Goal: Transaction & Acquisition: Obtain resource

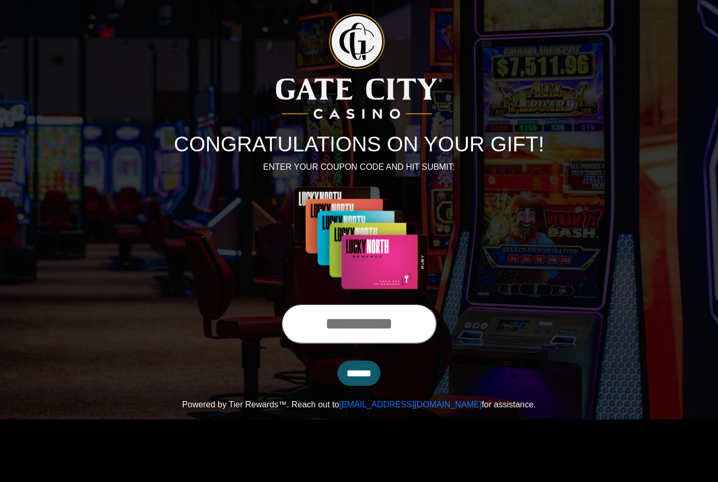
click at [321, 323] on input "text" at bounding box center [359, 324] width 156 height 40
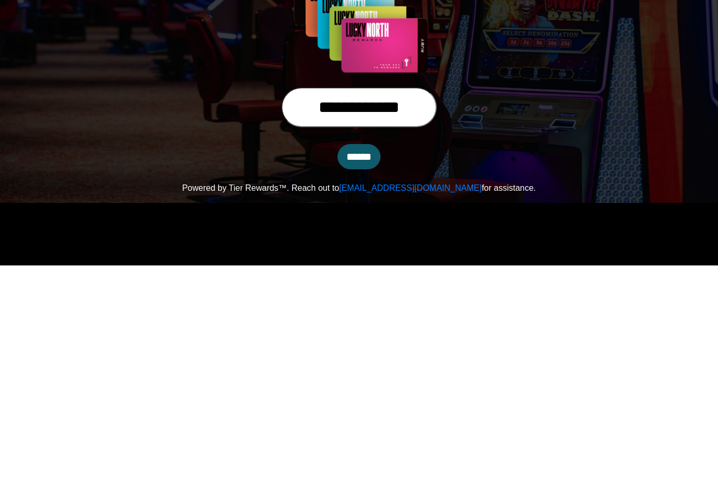
type input "**********"
click at [356, 361] on input "******" at bounding box center [359, 373] width 43 height 25
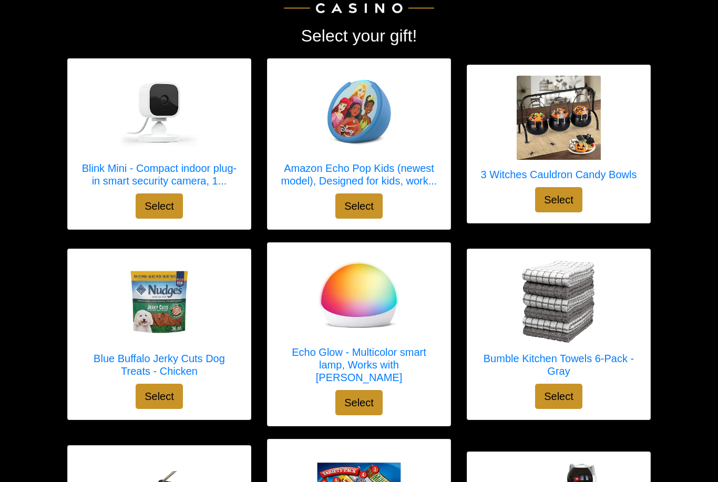
scroll to position [118, 0]
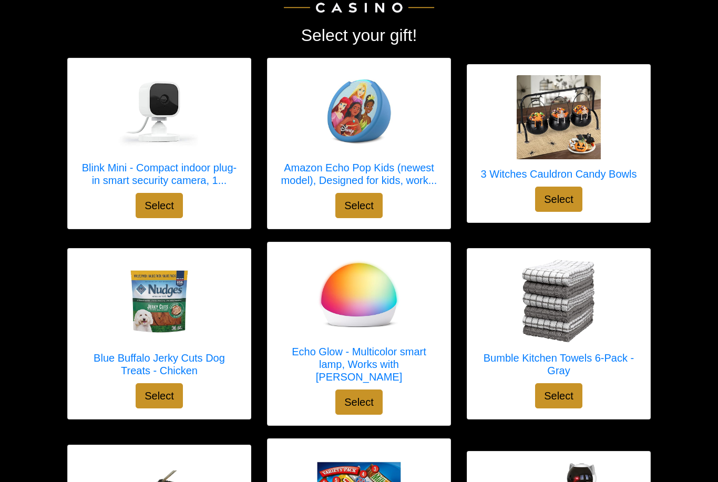
click at [263, 360] on div "Echo Glow - Multicolor smart lamp, Works with [PERSON_NAME] Select" at bounding box center [359, 334] width 200 height 184
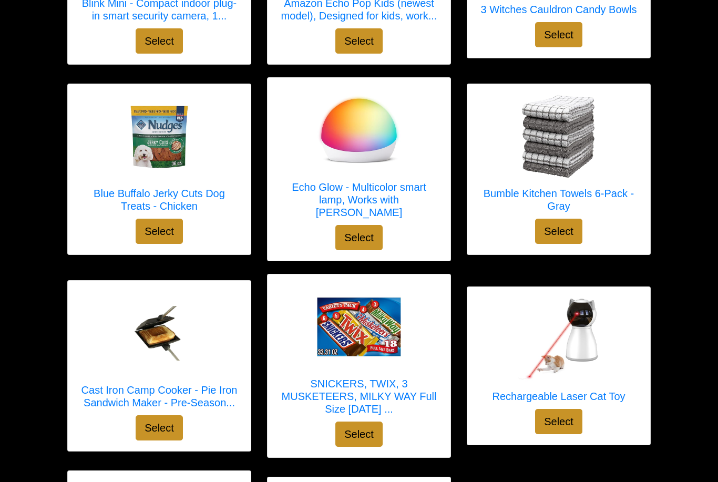
scroll to position [283, 0]
click at [372, 378] on h5 "SNICKERS, TWIX, 3 MUSKETEERS, MILKY WAY Full Size [DATE] ..." at bounding box center [359, 397] width 162 height 38
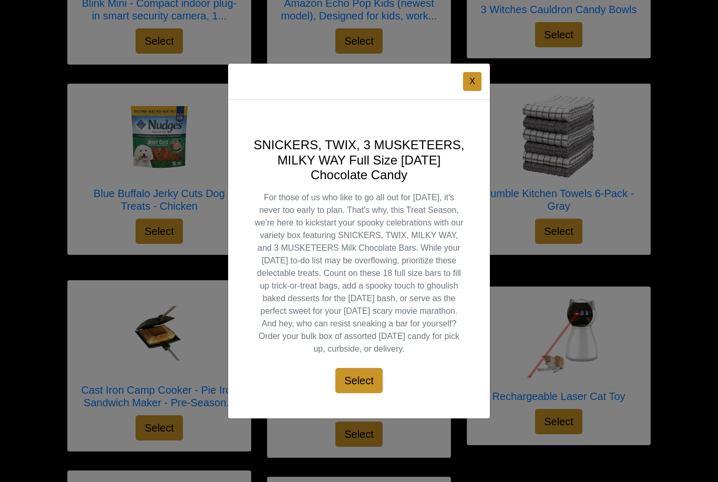
click at [444, 411] on div "SNICKERS, TWIX, 3 MUSKETEERS, MILKY WAY Full Size Halloween Chocolate Candy For…" at bounding box center [359, 259] width 262 height 319
click at [472, 91] on button "X" at bounding box center [472, 81] width 18 height 19
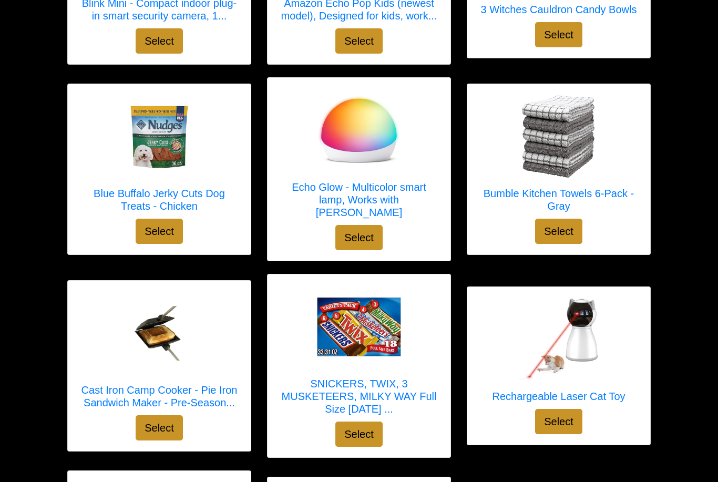
click at [211, 389] on h5 "Cast Iron Camp Cooker - Pie Iron Sandwich Maker - Pre-Season..." at bounding box center [159, 396] width 162 height 25
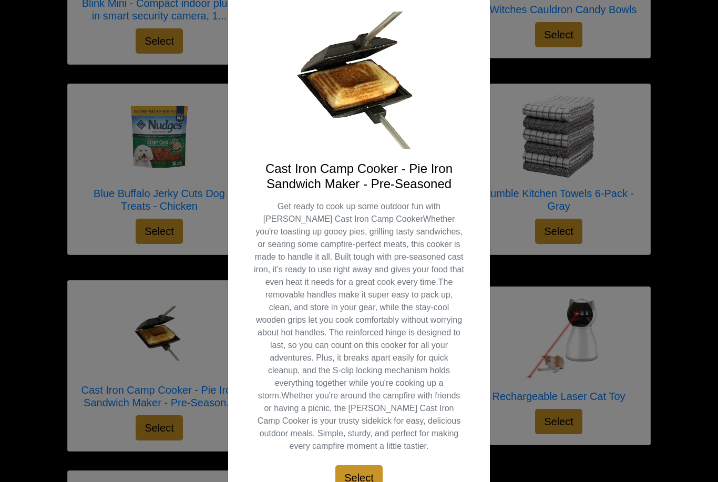
scroll to position [66, 0]
click at [200, 348] on div "X Cast Iron Camp Cooker - Pie Iron Sandwich Maker - Pre-Seasoned Select" at bounding box center [359, 241] width 718 height 482
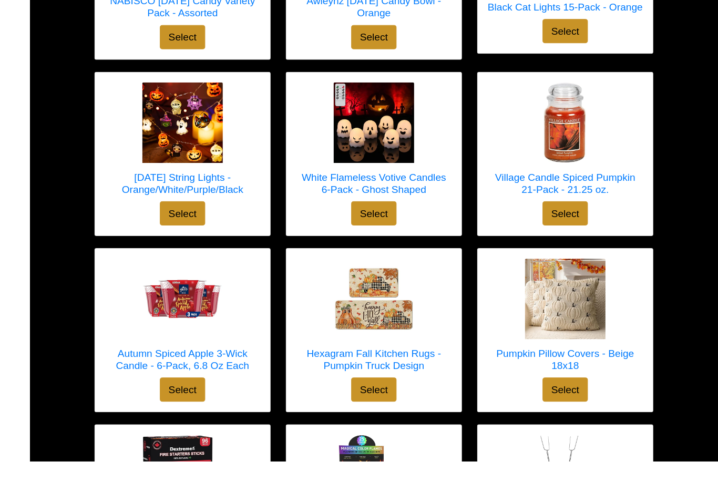
scroll to position [1472, 0]
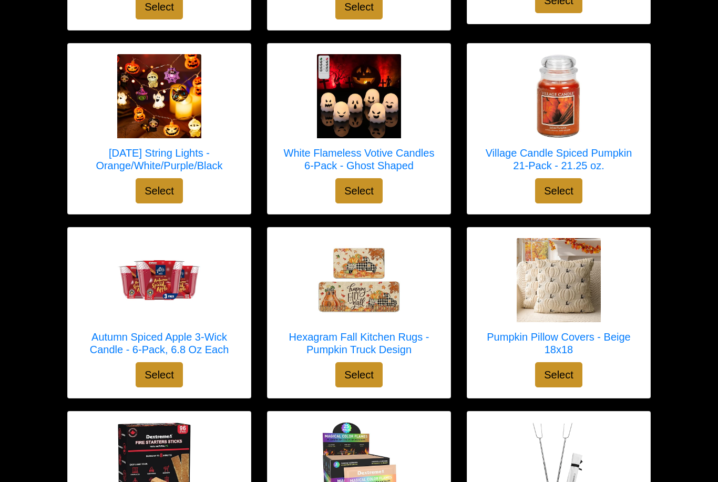
click at [547, 331] on h5 "Pumpkin Pillow Covers - Beige 18x18" at bounding box center [559, 343] width 162 height 25
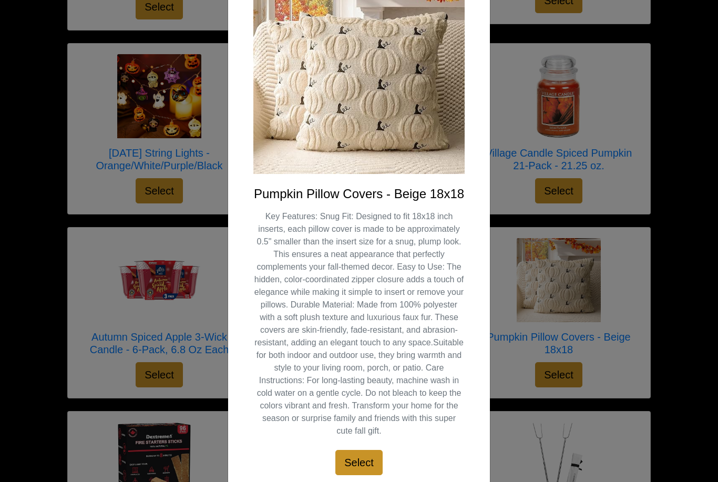
scroll to position [114, 0]
click at [624, 361] on div "X Pumpkin Pillow Covers - Beige 18x18 Select" at bounding box center [359, 241] width 718 height 482
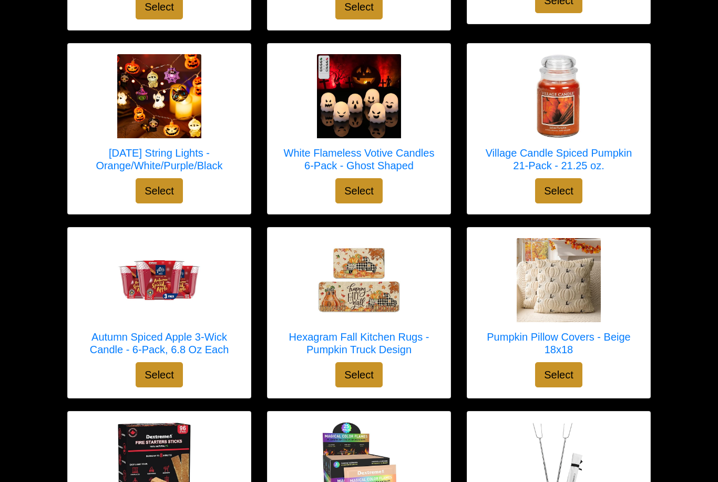
click at [569, 294] on img at bounding box center [559, 280] width 84 height 84
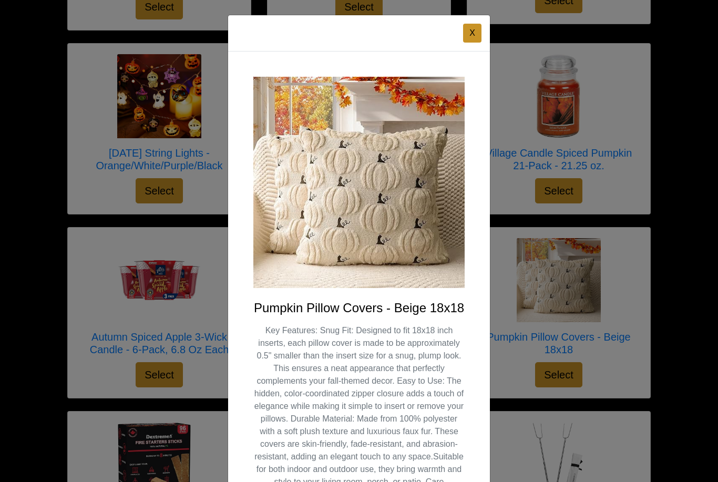
scroll to position [0, 0]
click at [633, 352] on div "X Pumpkin Pillow Covers - Beige 18x18 Select" at bounding box center [359, 241] width 718 height 482
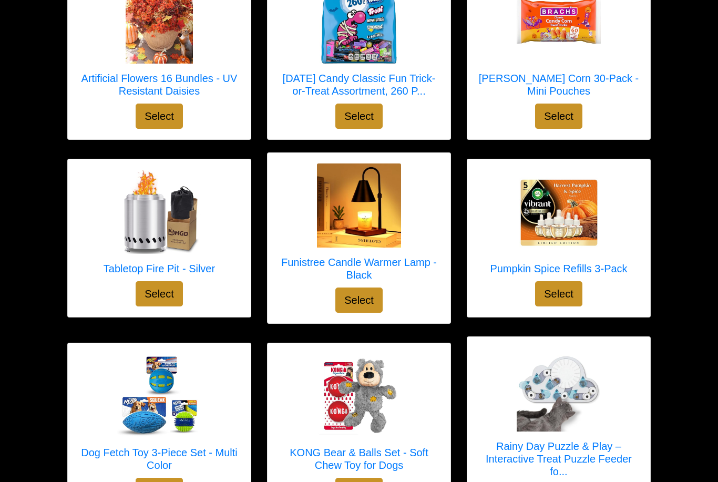
scroll to position [2480, 0]
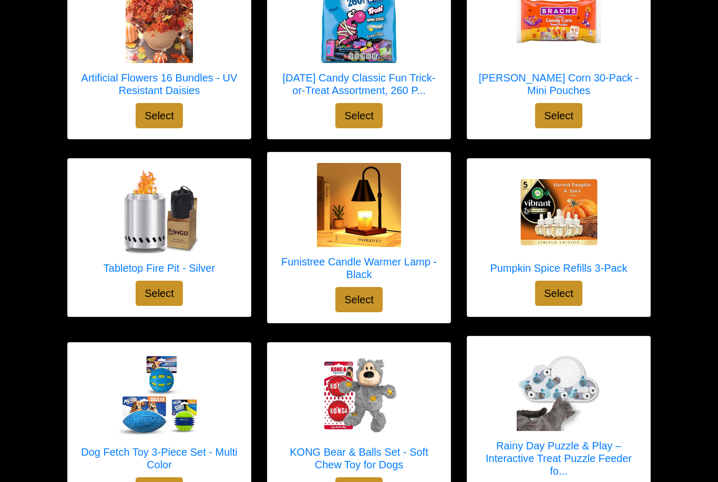
click at [633, 389] on div at bounding box center [559, 390] width 162 height 84
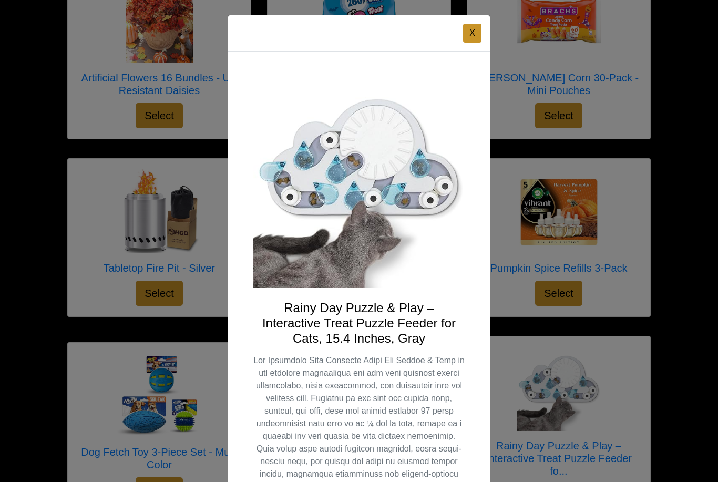
click at [630, 378] on div "X Rainy Day Puzzle & Play – Interactive Treat Puzzle Feeder for Cats, 15.4 Inch…" at bounding box center [359, 241] width 718 height 482
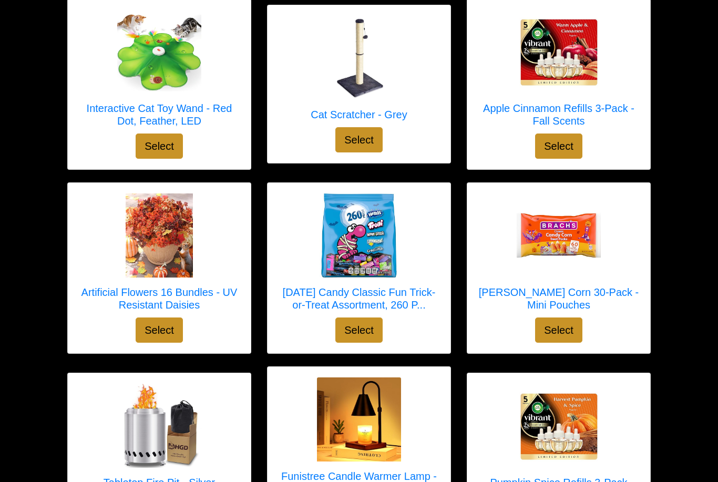
scroll to position [2265, 0]
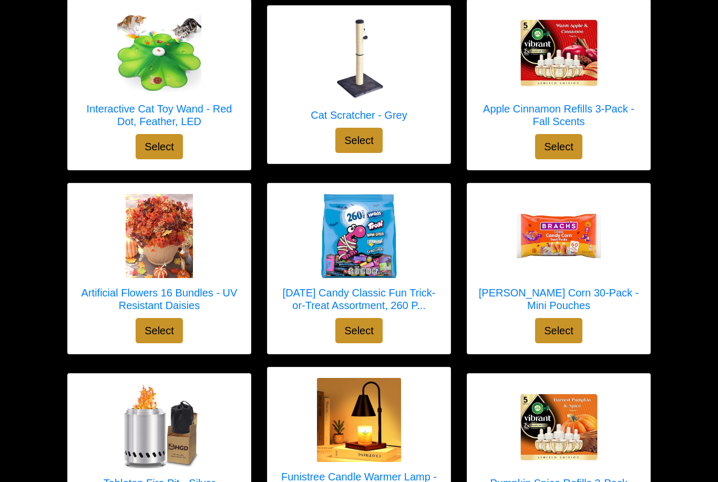
click at [566, 289] on h5 "Brach's Candy Corn 30-Pack - Mini Pouches" at bounding box center [559, 299] width 162 height 25
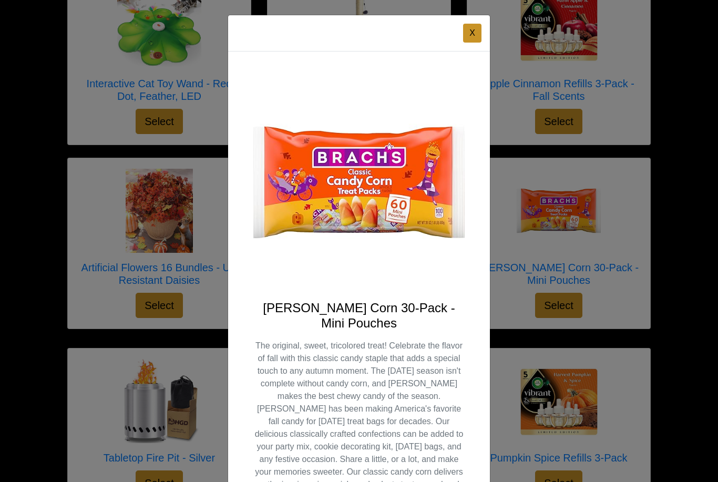
scroll to position [0, 0]
click at [440, 219] on img at bounding box center [358, 182] width 211 height 211
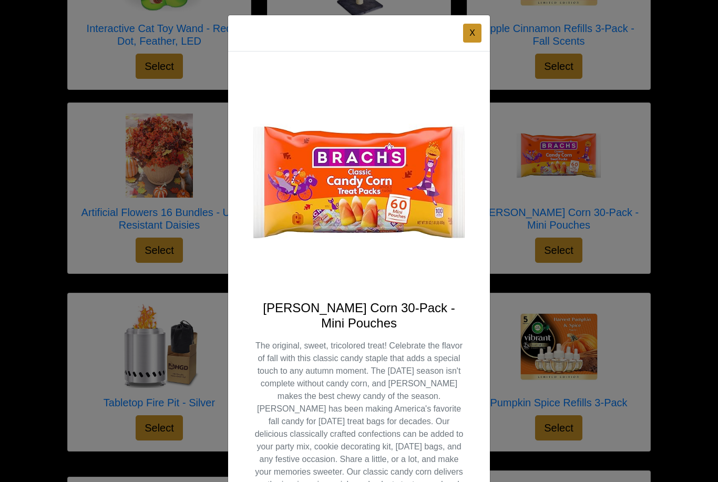
click at [475, 30] on button "X" at bounding box center [472, 33] width 18 height 19
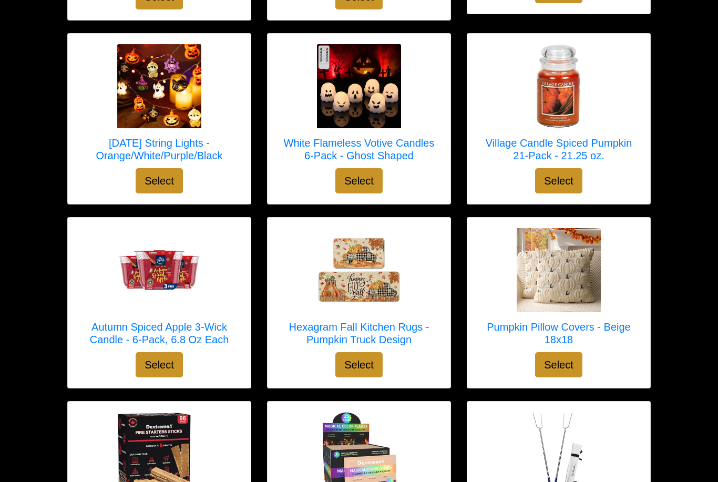
scroll to position [1499, 0]
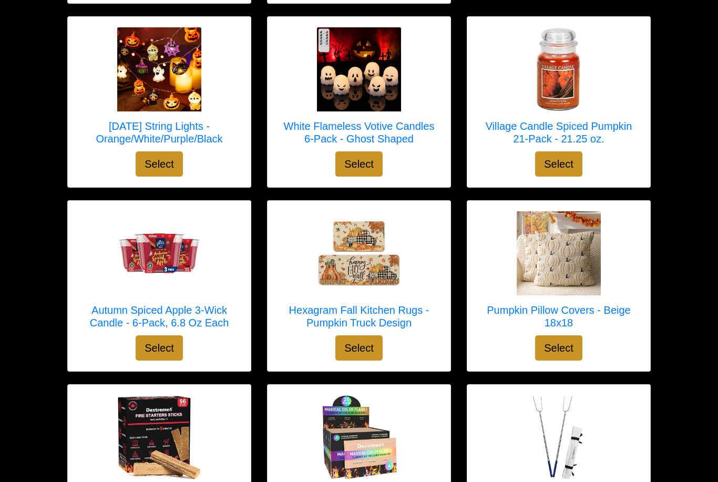
click at [583, 266] on img at bounding box center [559, 253] width 84 height 84
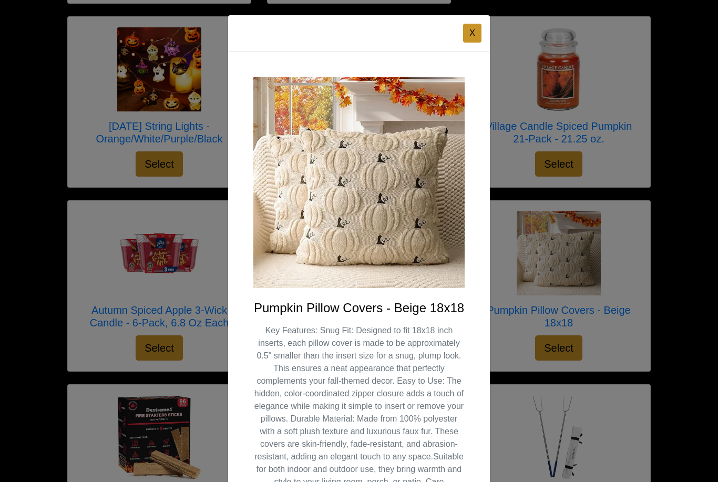
click at [474, 34] on button "X" at bounding box center [472, 33] width 18 height 19
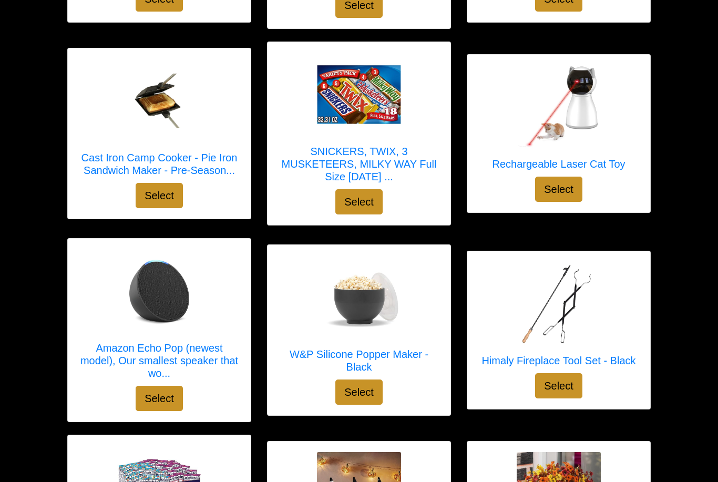
scroll to position [444, 0]
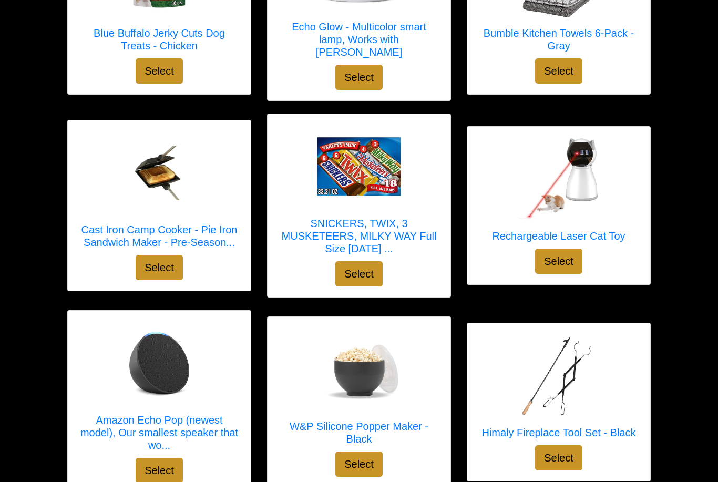
click at [376, 228] on h5 "SNICKERS, TWIX, 3 MUSKETEERS, MILKY WAY Full Size Halloween ..." at bounding box center [359, 236] width 162 height 38
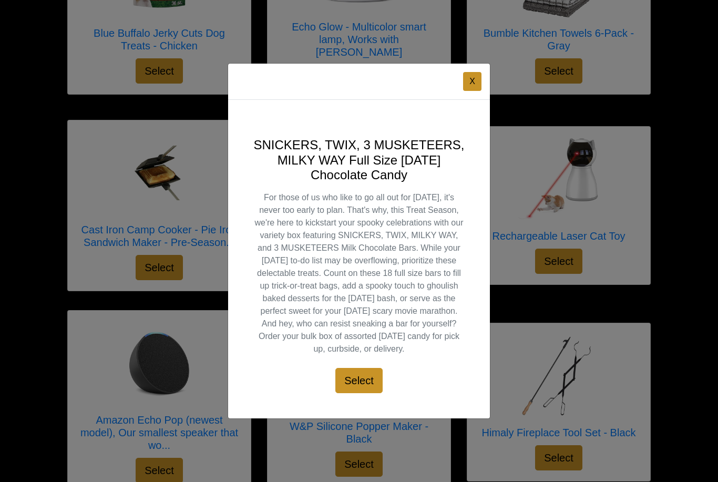
click at [477, 84] on button "X" at bounding box center [472, 81] width 18 height 19
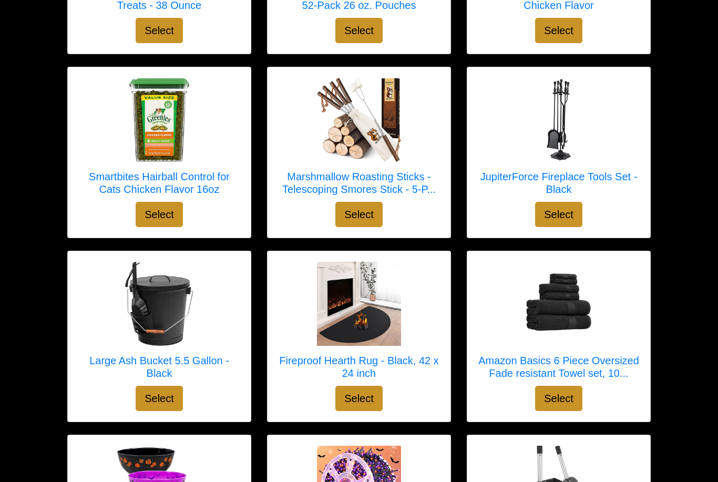
scroll to position [3130, 0]
click at [172, 354] on h5 "Large Ash Bucket 5.5 Gallon - Black" at bounding box center [159, 366] width 162 height 25
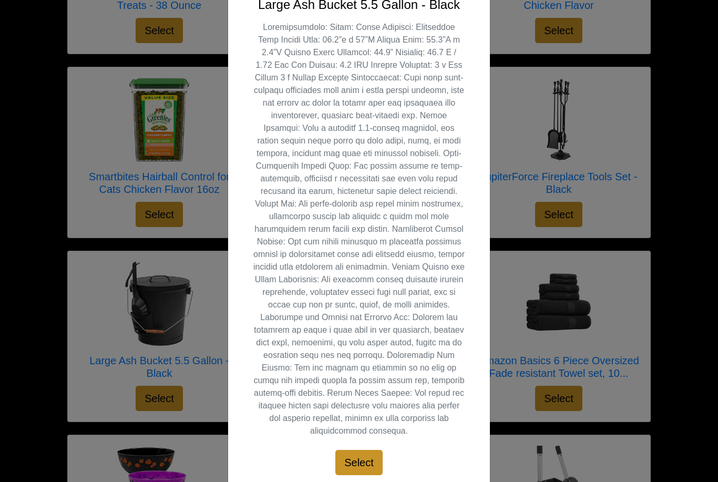
scroll to position [303, 0]
click at [450, 430] on p at bounding box center [358, 230] width 211 height 416
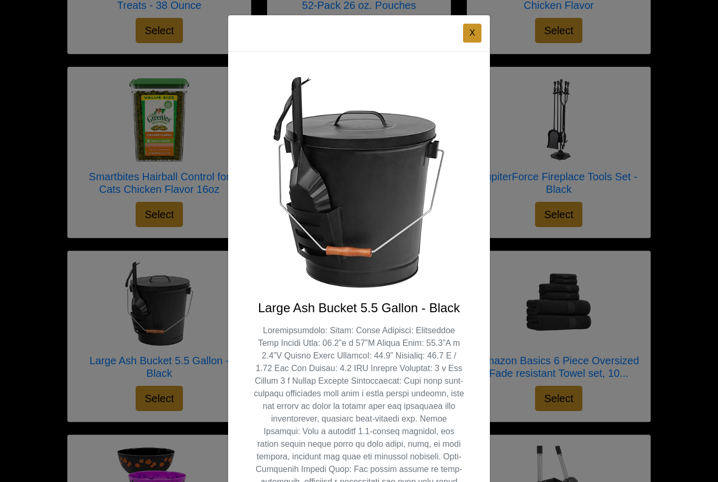
scroll to position [0, 0]
click at [8, 89] on div "X Large Ash Bucket 5.5 Gallon - Black Select" at bounding box center [359, 241] width 718 height 482
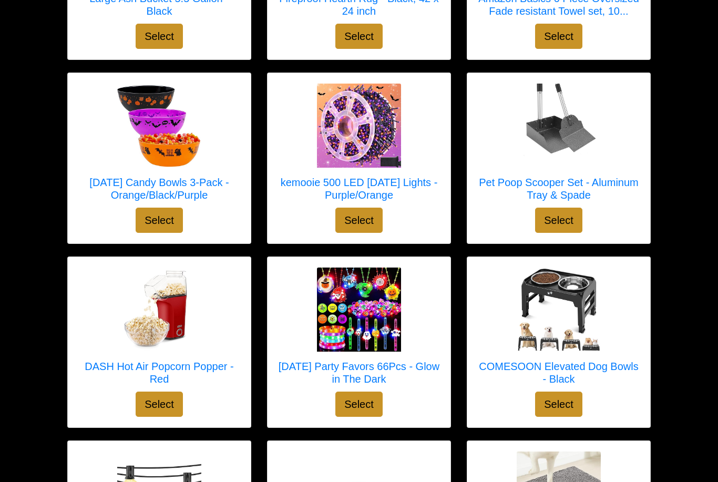
scroll to position [3510, 0]
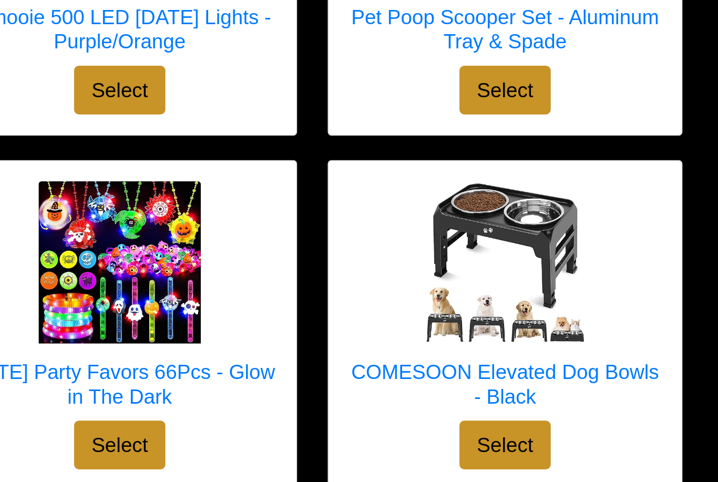
click at [478, 342] on h5 "COMESOON Elevated Dog Bowls - Black" at bounding box center [559, 354] width 162 height 25
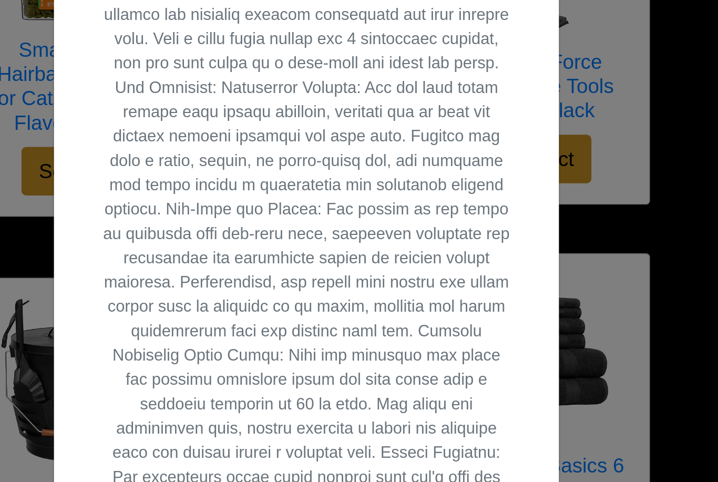
scroll to position [209, 0]
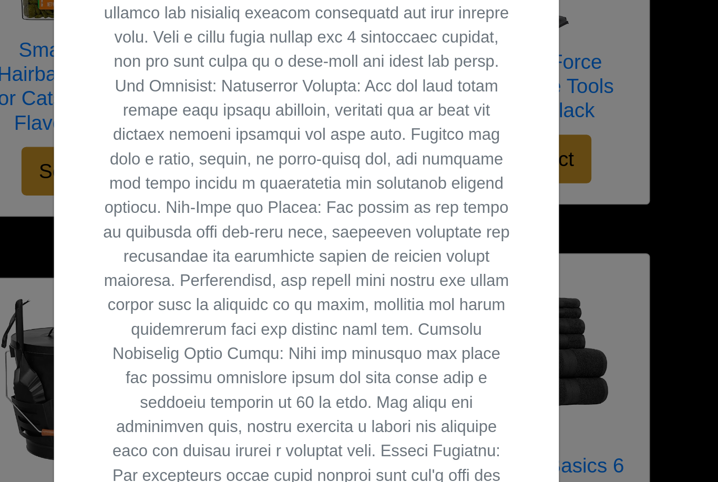
click at [262, 221] on p at bounding box center [185, 364] width 211 height 467
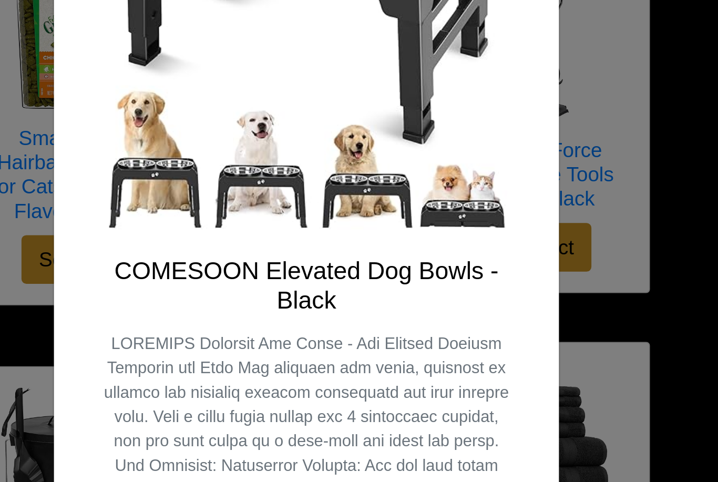
scroll to position [0, 0]
click at [363, 68] on div "X COMESOON Elevated Dog Bowls - Black Select" at bounding box center [359, 241] width 718 height 482
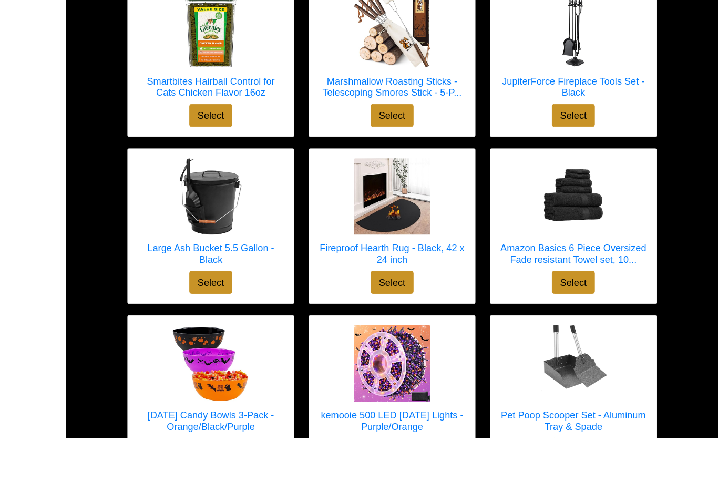
scroll to position [3295, 0]
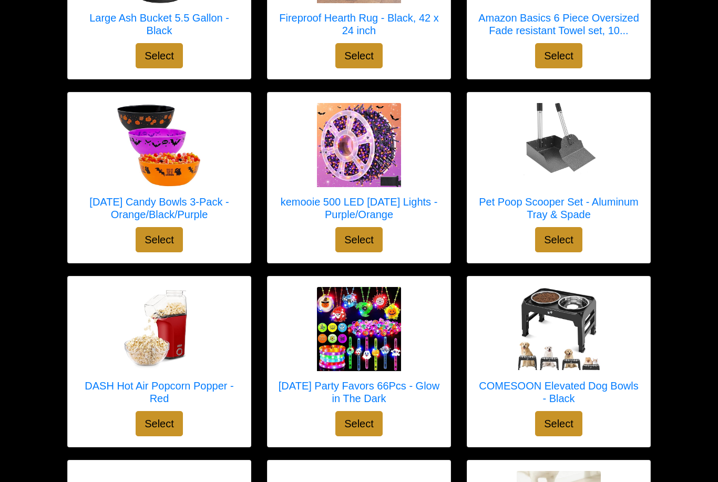
click at [565, 412] on button "Select" at bounding box center [558, 424] width 47 height 25
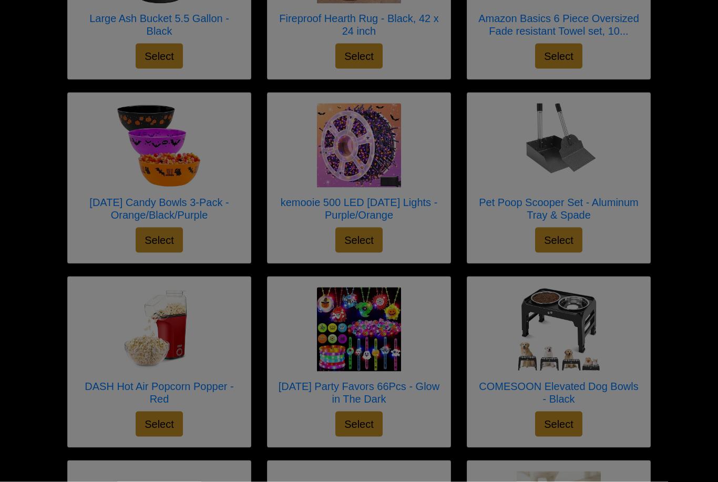
scroll to position [3473, 0]
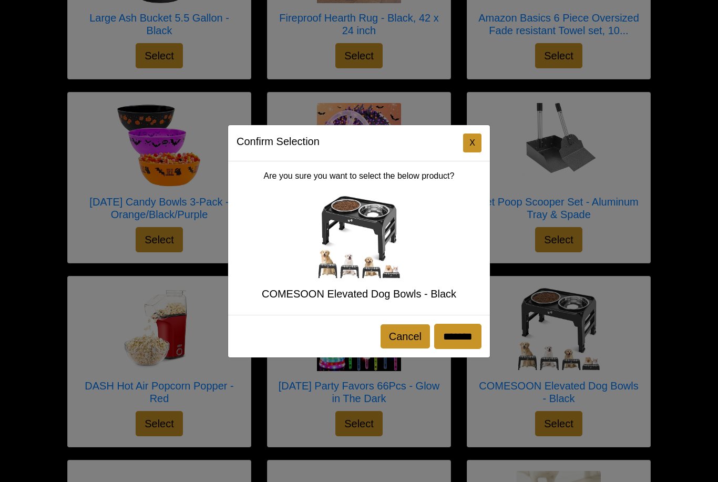
click at [452, 349] on input "*******" at bounding box center [457, 336] width 47 height 25
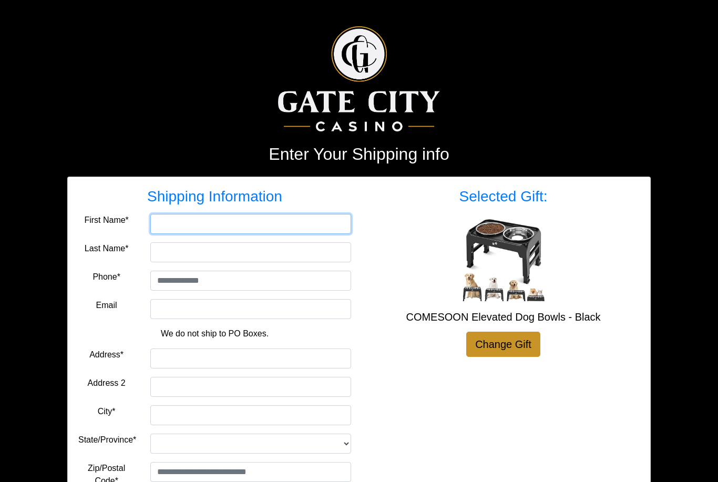
click at [161, 232] on input "First Name*" at bounding box center [250, 224] width 201 height 20
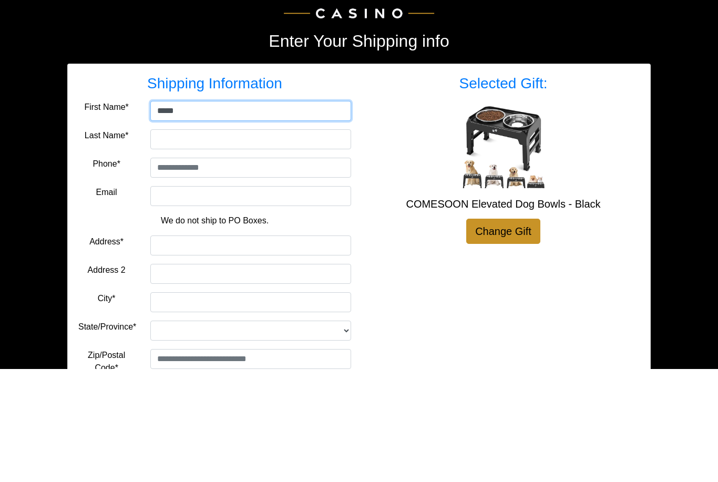
type input "*****"
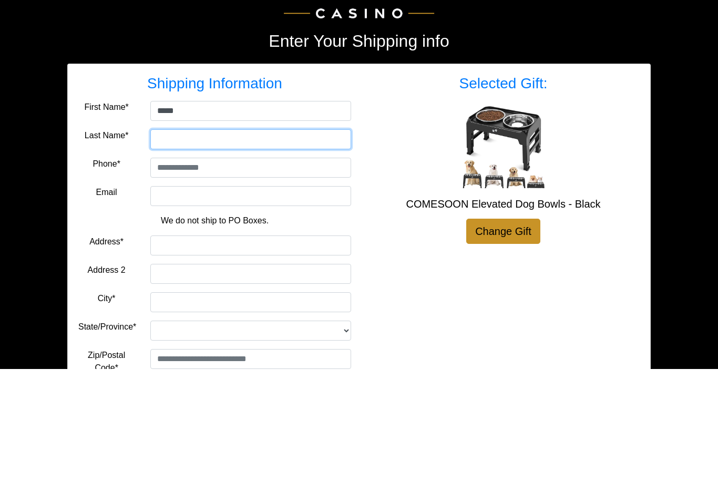
click at [170, 242] on input "Last Name*" at bounding box center [250, 252] width 201 height 20
type input "*****"
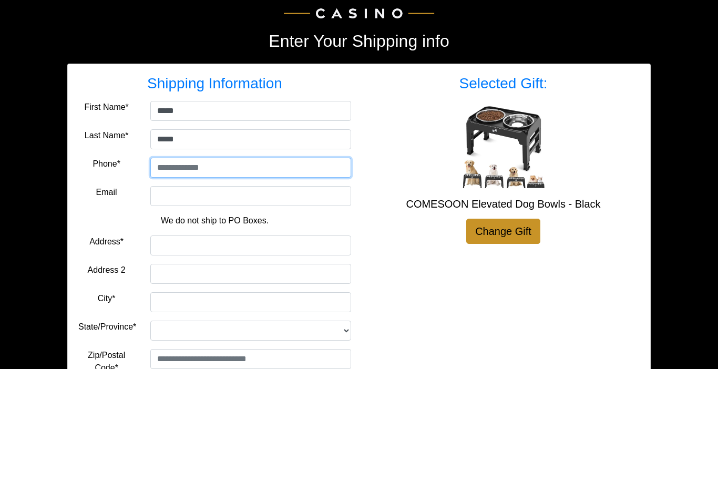
click at [165, 271] on input "tel" at bounding box center [250, 281] width 201 height 20
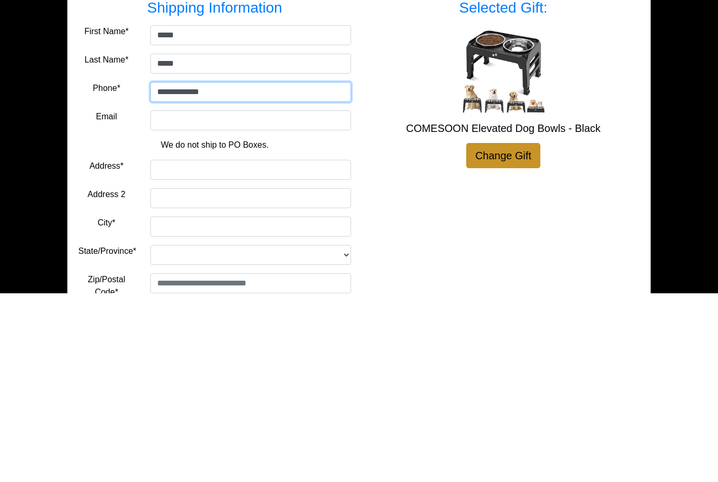
type input "**********"
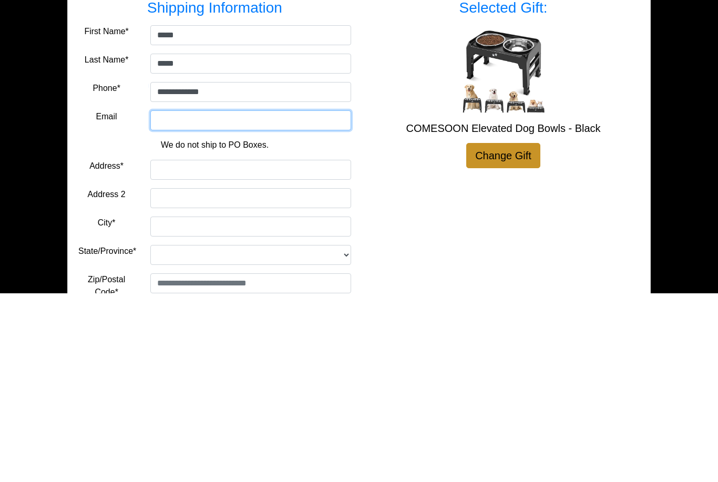
click at [162, 299] on input "Email" at bounding box center [250, 309] width 201 height 20
type input "**********"
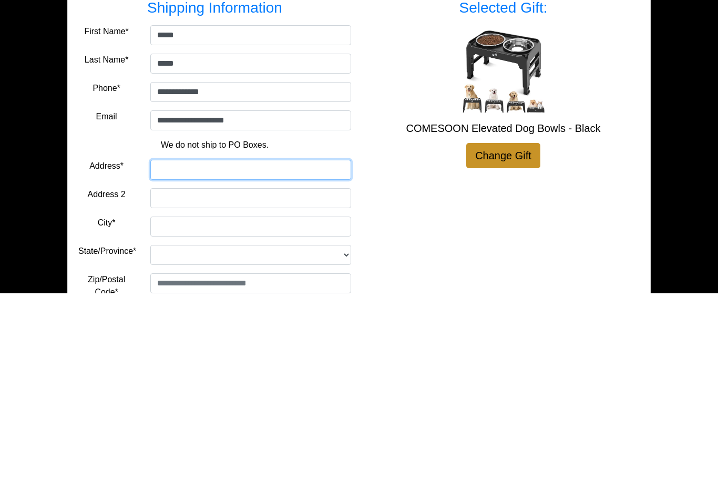
click at [174, 349] on input "Address*" at bounding box center [250, 359] width 201 height 20
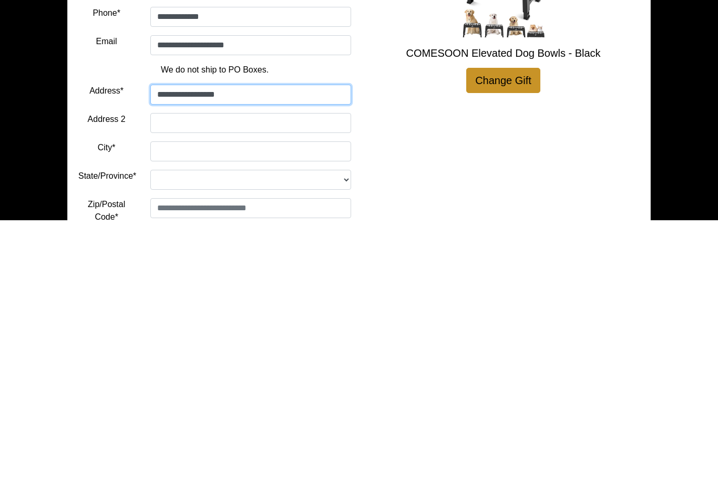
scroll to position [14, 0]
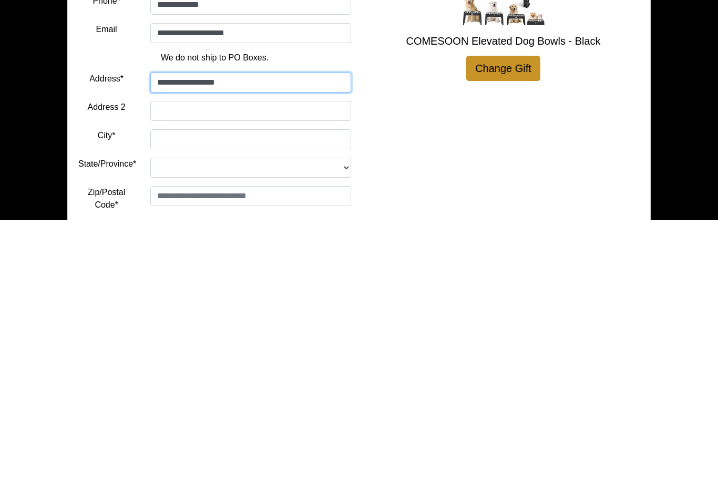
type input "**********"
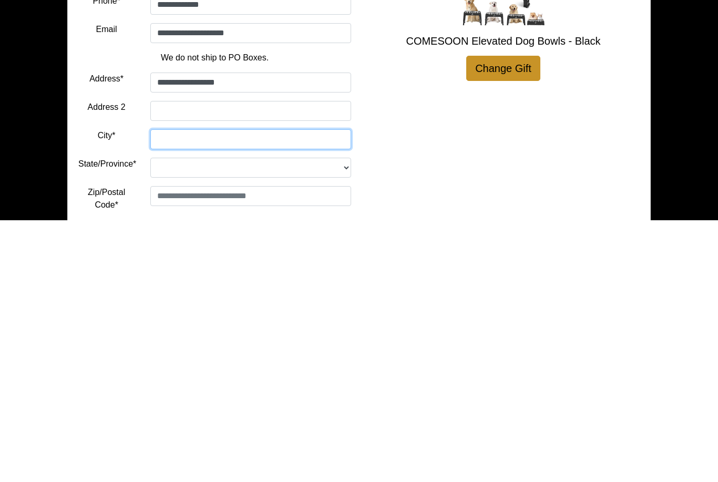
click at [171, 391] on input "City*" at bounding box center [250, 401] width 201 height 20
type input "******"
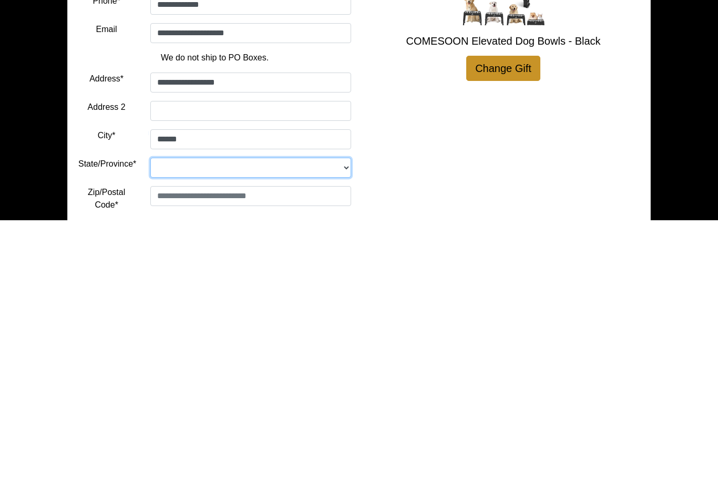
click at [171, 420] on select "**********" at bounding box center [250, 430] width 201 height 20
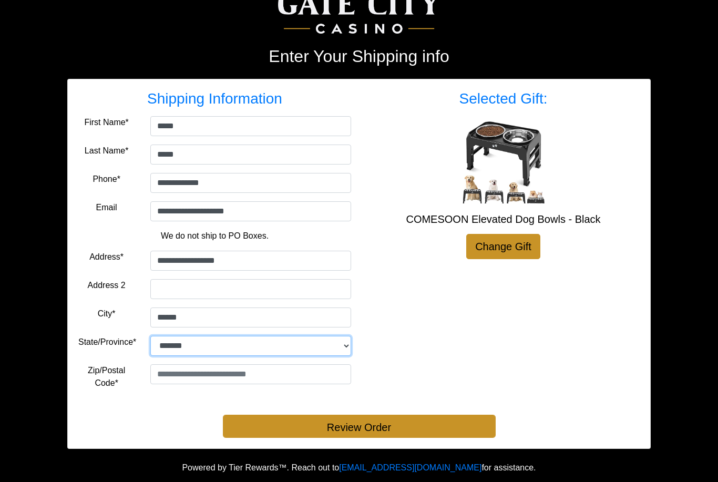
click at [341, 354] on select "**********" at bounding box center [250, 346] width 201 height 20
select select "**"
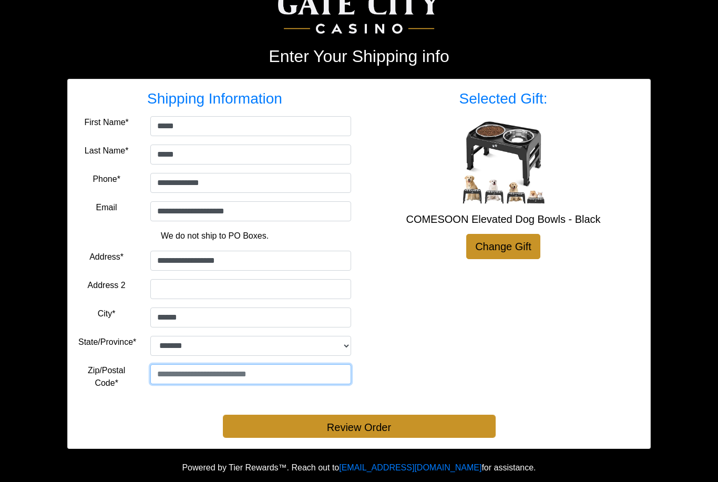
click at [176, 376] on input "text" at bounding box center [250, 374] width 201 height 20
type input "*****"
click at [384, 429] on button "Review Order" at bounding box center [359, 426] width 273 height 23
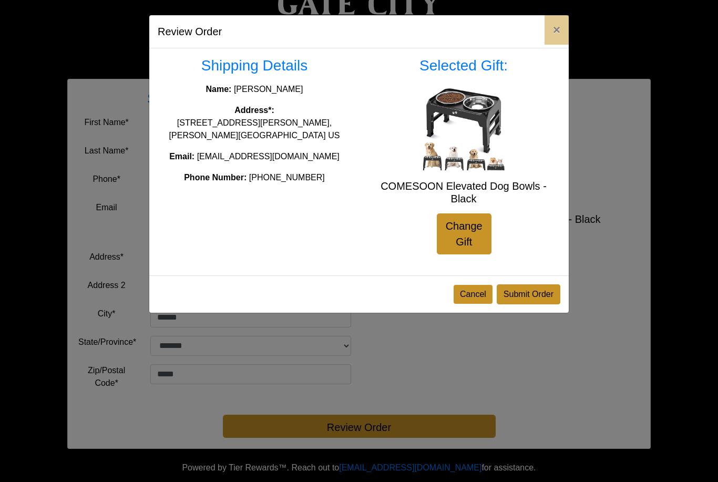
click at [533, 293] on button "Submit Order" at bounding box center [529, 294] width 64 height 20
